Goal: Transaction & Acquisition: Download file/media

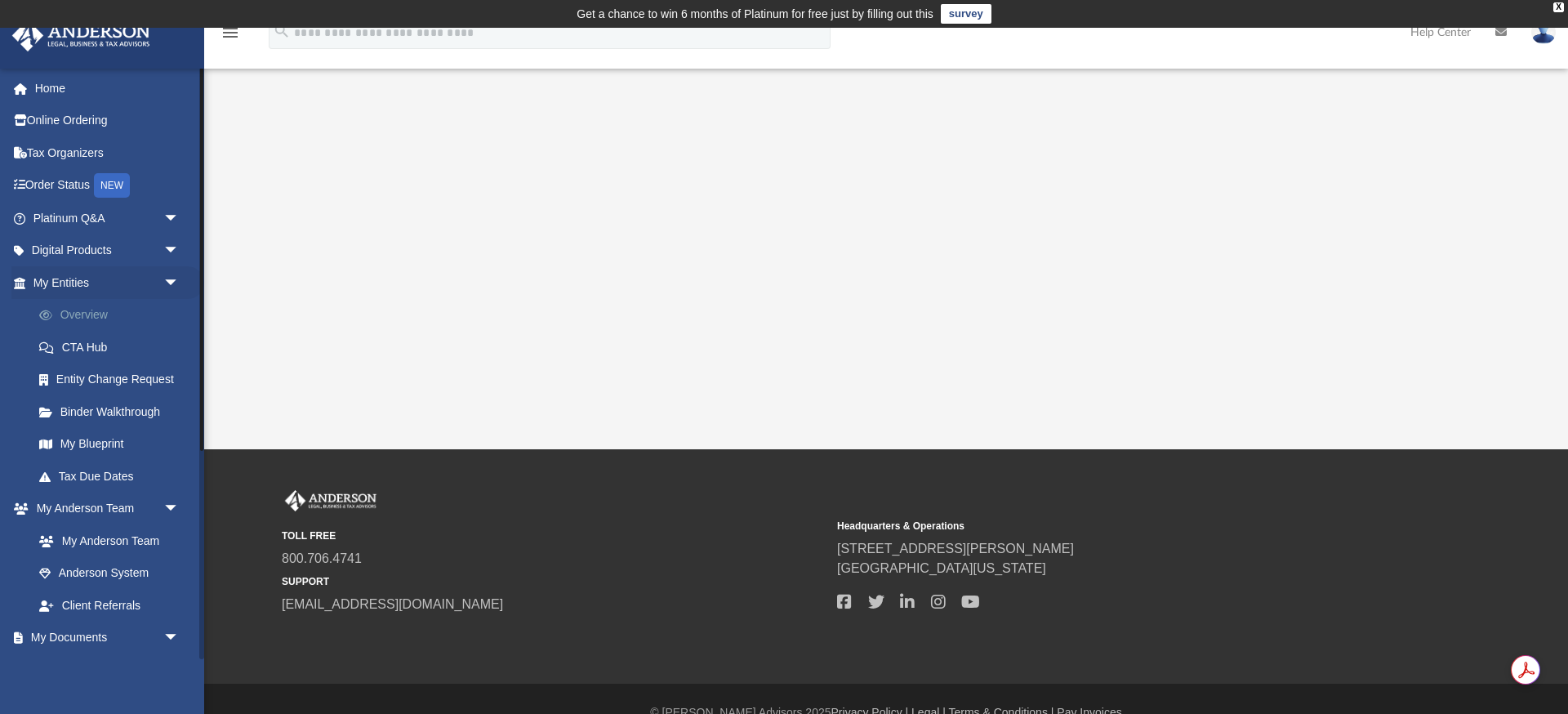
click at [111, 311] on link "Overview" at bounding box center [113, 315] width 181 height 33
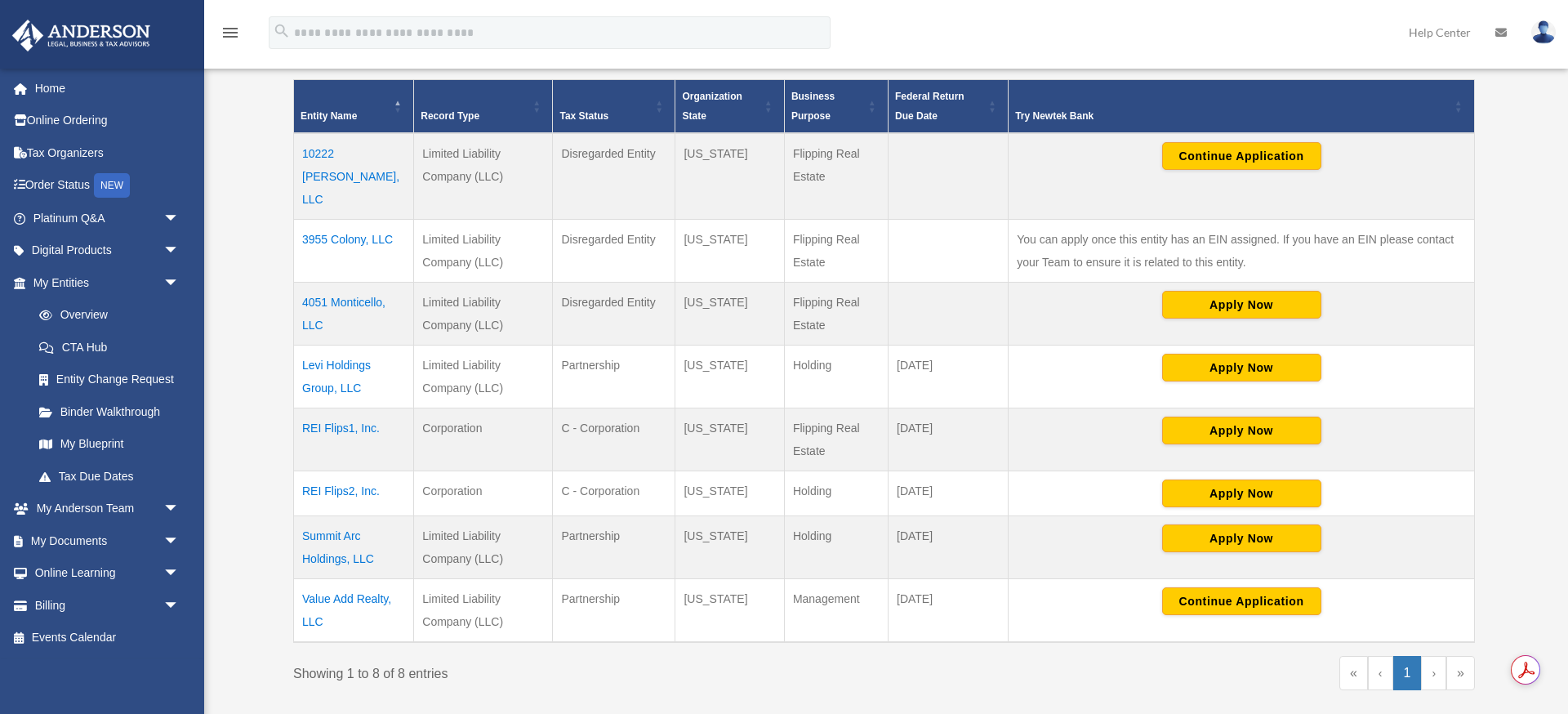
scroll to position [373, 0]
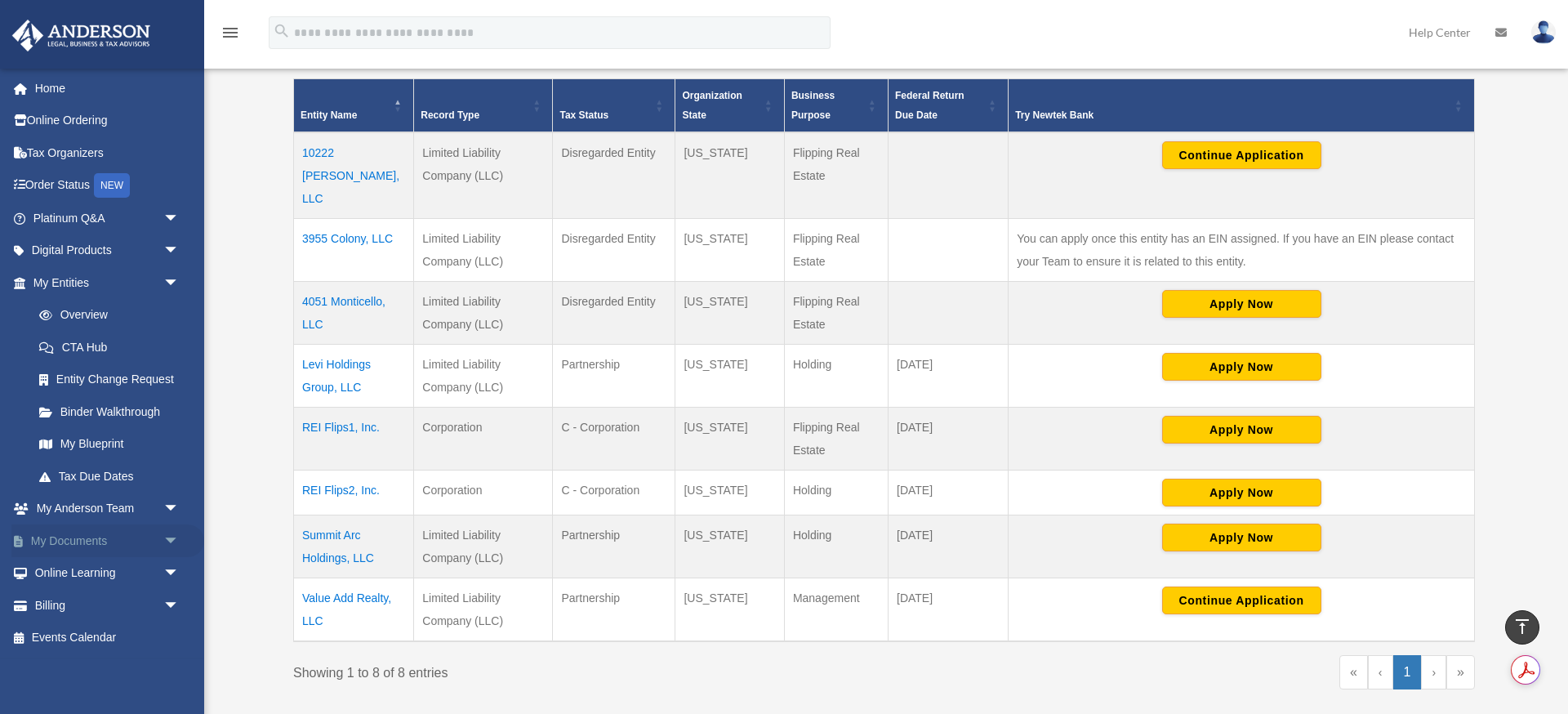
click at [88, 538] on link "My Documents arrow_drop_down" at bounding box center [108, 541] width 193 height 33
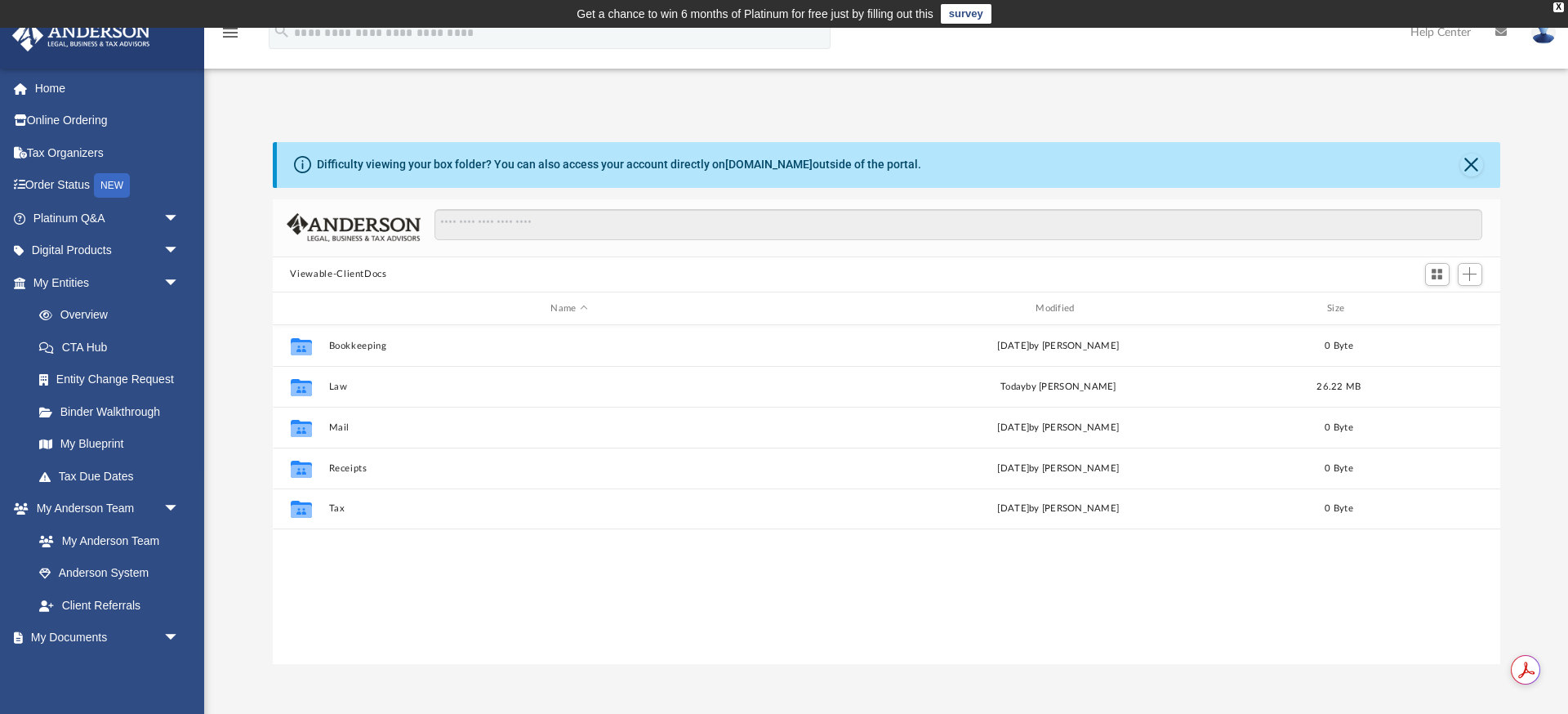
scroll to position [372, 1227]
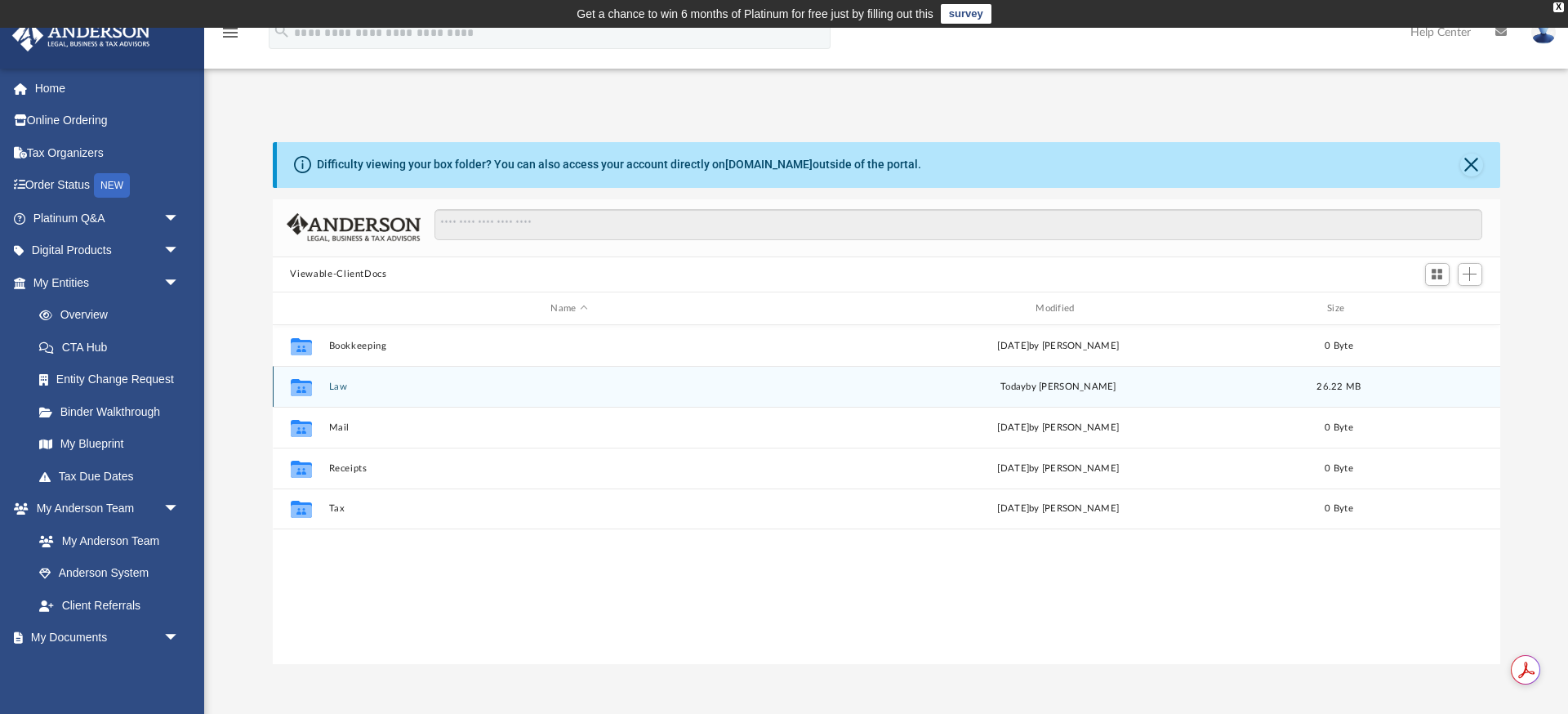
click at [402, 371] on div "Collaborated Folder Law [DATE] by [PERSON_NAME] 26.22 MB" at bounding box center [887, 386] width 1227 height 41
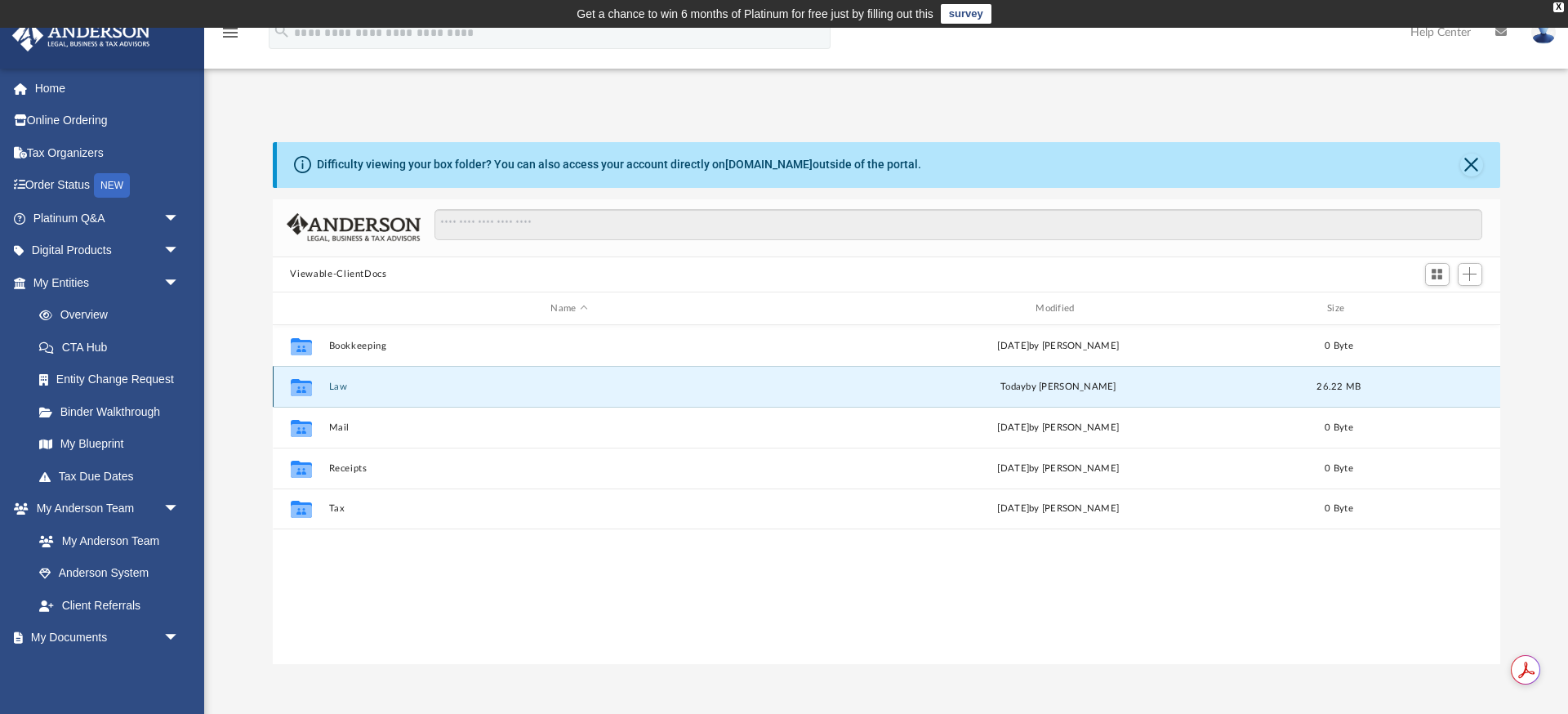
click at [353, 389] on button "Law" at bounding box center [569, 387] width 482 height 11
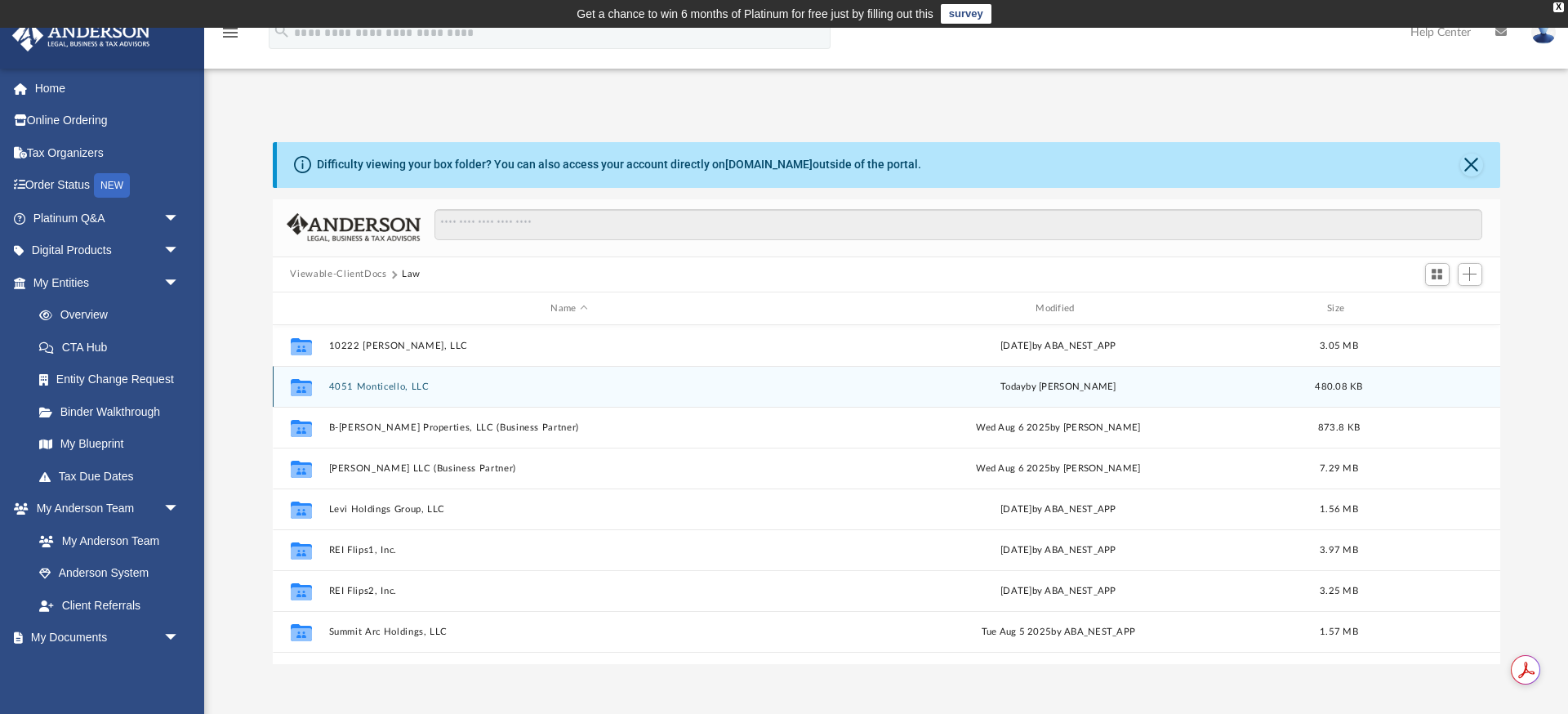
click at [409, 383] on button "4051 Monticello, LLC" at bounding box center [569, 387] width 482 height 11
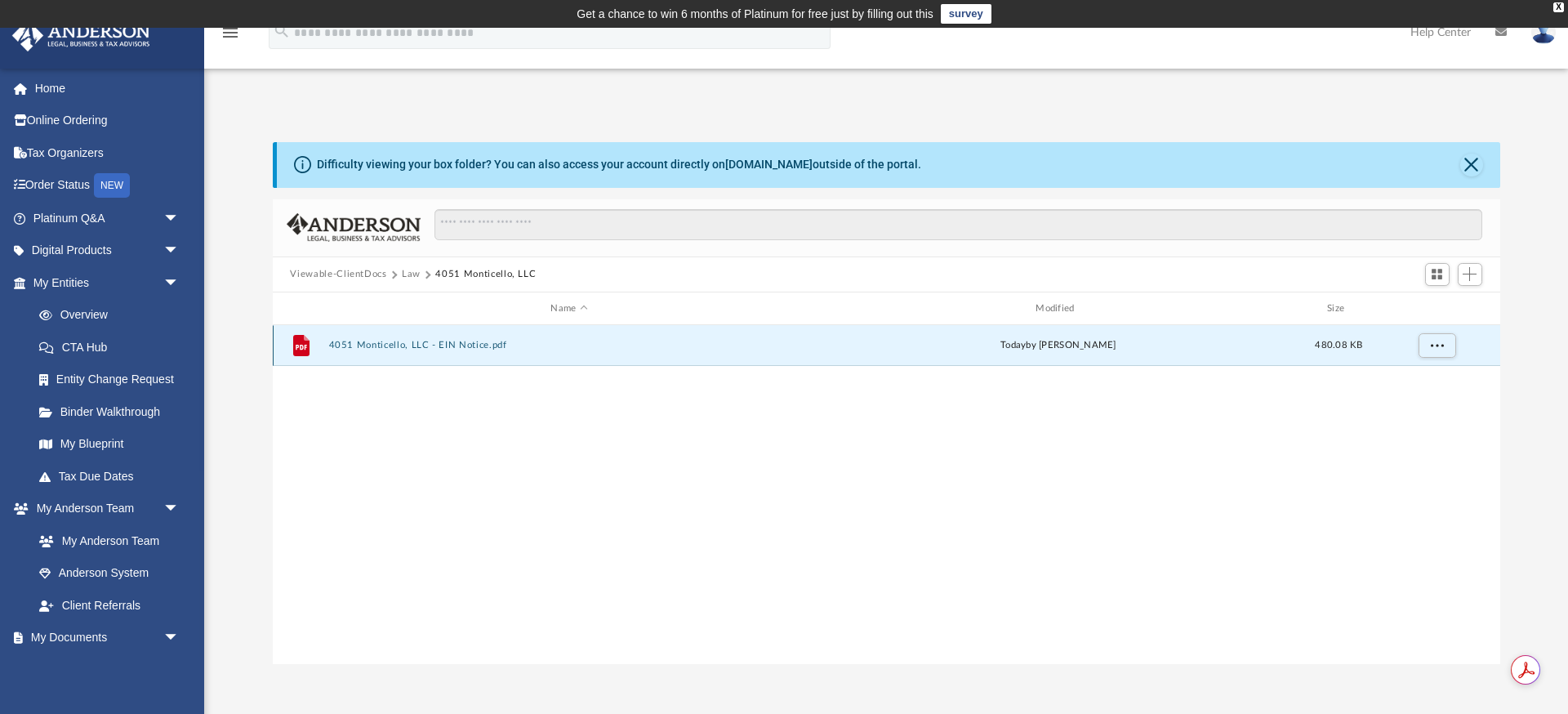
click at [384, 346] on button "4051 Monticello, LLC - EIN Notice.pdf" at bounding box center [569, 346] width 482 height 11
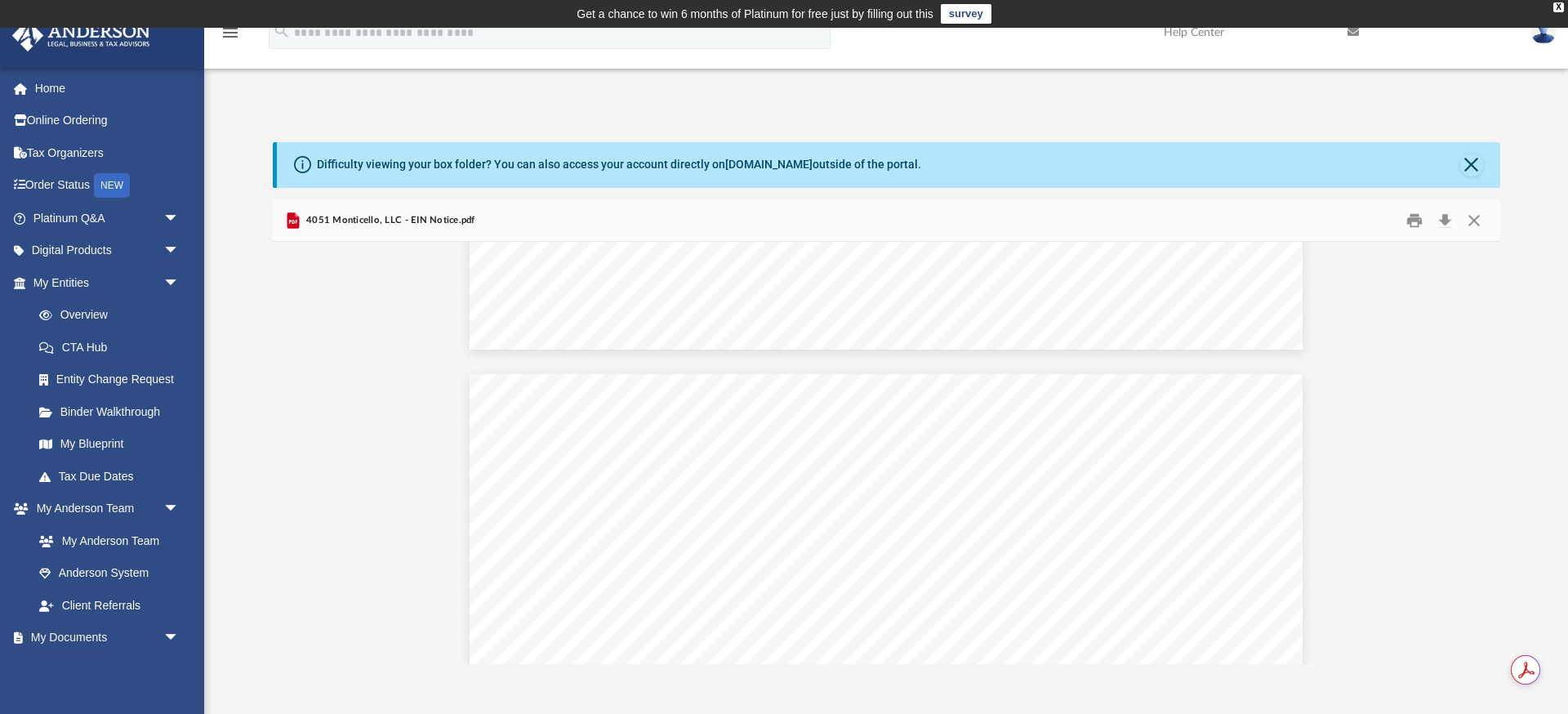
scroll to position [2111, 0]
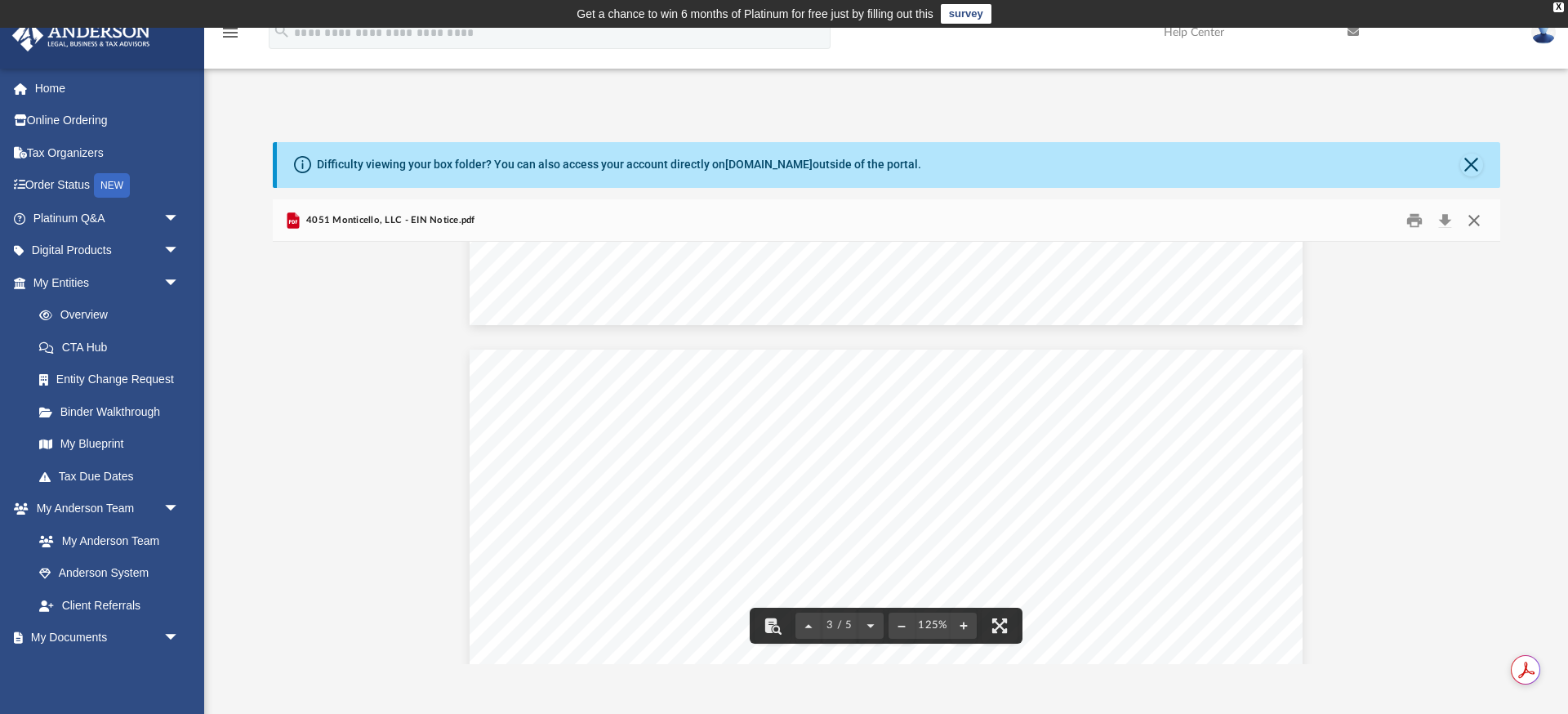
click at [1473, 219] on button "Close" at bounding box center [1473, 220] width 29 height 25
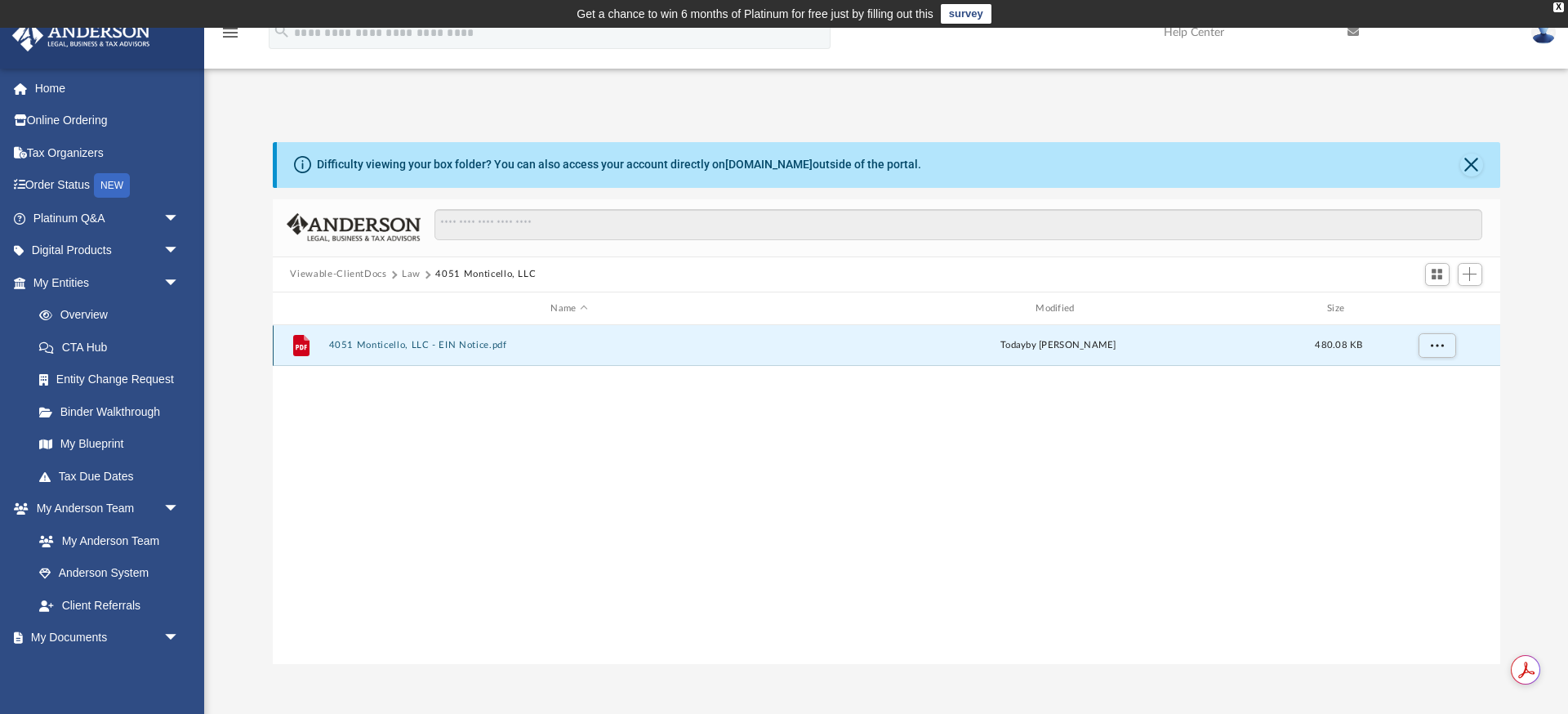
click at [1092, 354] on div "File 4051 Monticello, LLC - EIN Notice.pdf [DATE] by [PERSON_NAME] 480.08 KB" at bounding box center [887, 345] width 1227 height 41
click at [382, 327] on div "File 4051 Monticello, LLC - EIN Notice.pdf [DATE] by [PERSON_NAME] 480.08 KB" at bounding box center [887, 345] width 1227 height 41
click at [376, 346] on button "4051 Monticello, LLC - EIN Notice.pdf" at bounding box center [569, 346] width 482 height 11
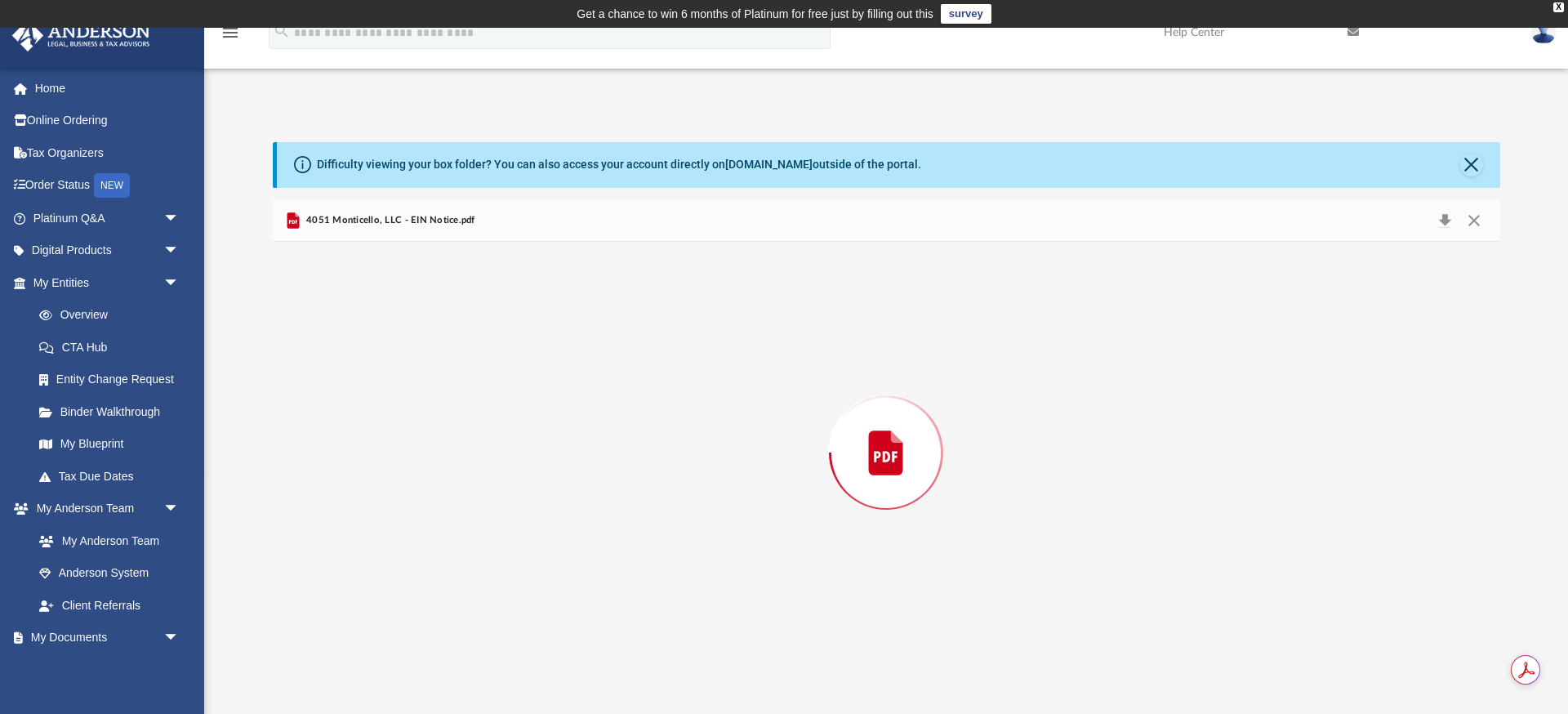
scroll to position [2207, 0]
click at [1441, 216] on button "Download" at bounding box center [1445, 220] width 29 height 25
